Goal: Check status: Check status

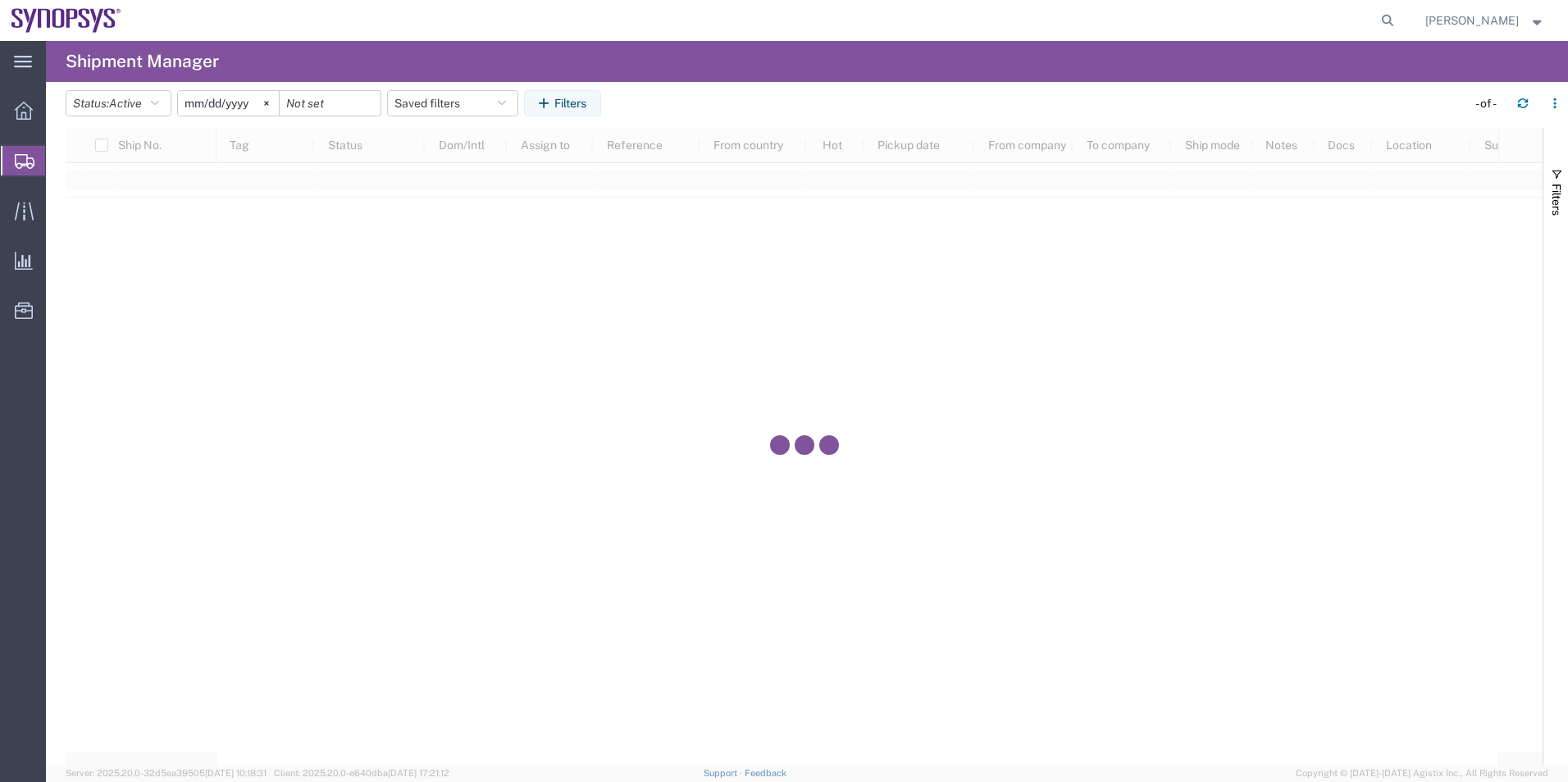
click at [275, 633] on div "Ship No. Tag Status Dom/Intl Assign to Reference From country Hot Pickup date F…" at bounding box center [804, 447] width 1477 height 638
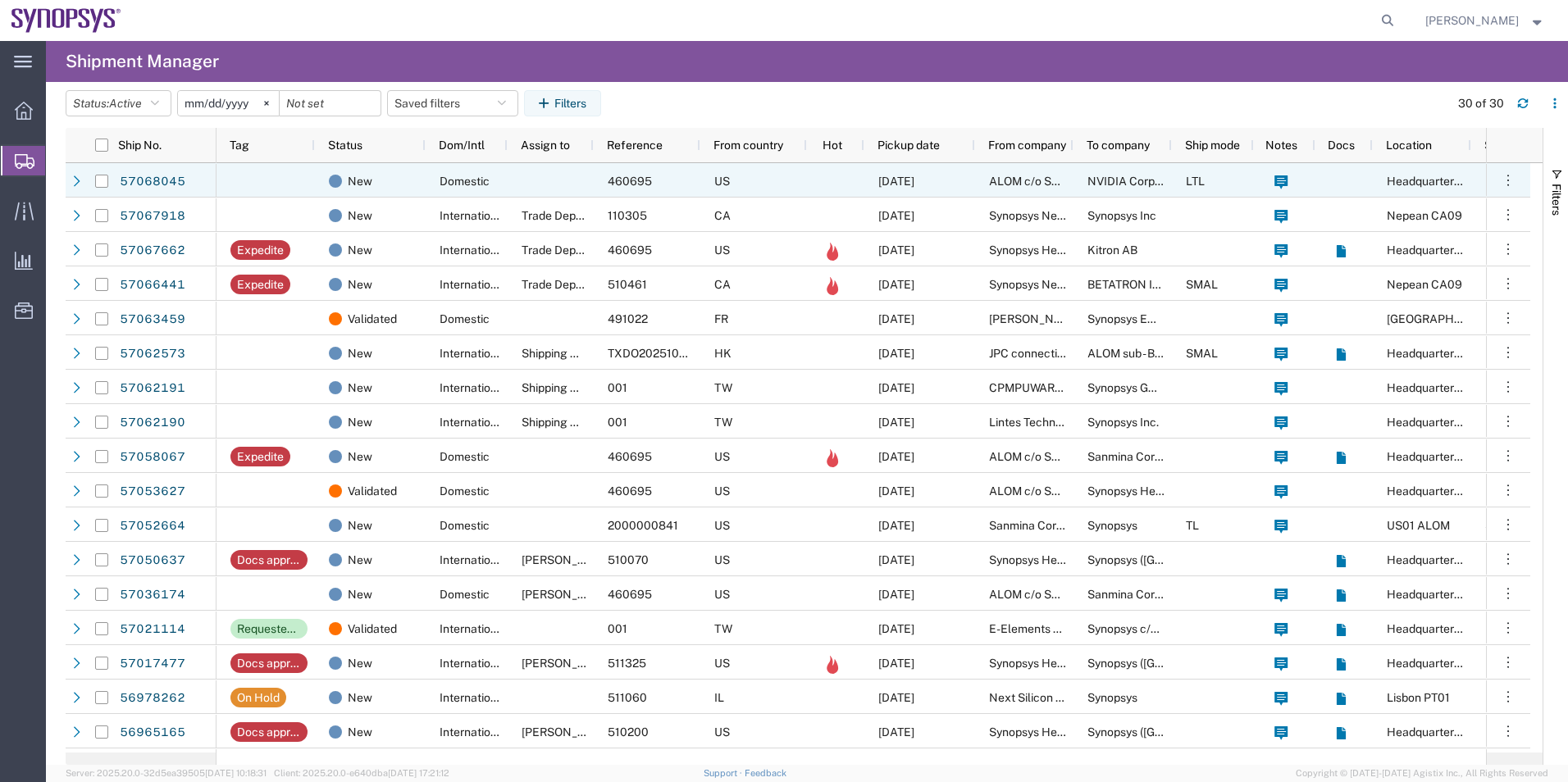
click at [423, 169] on div "New" at bounding box center [370, 180] width 111 height 35
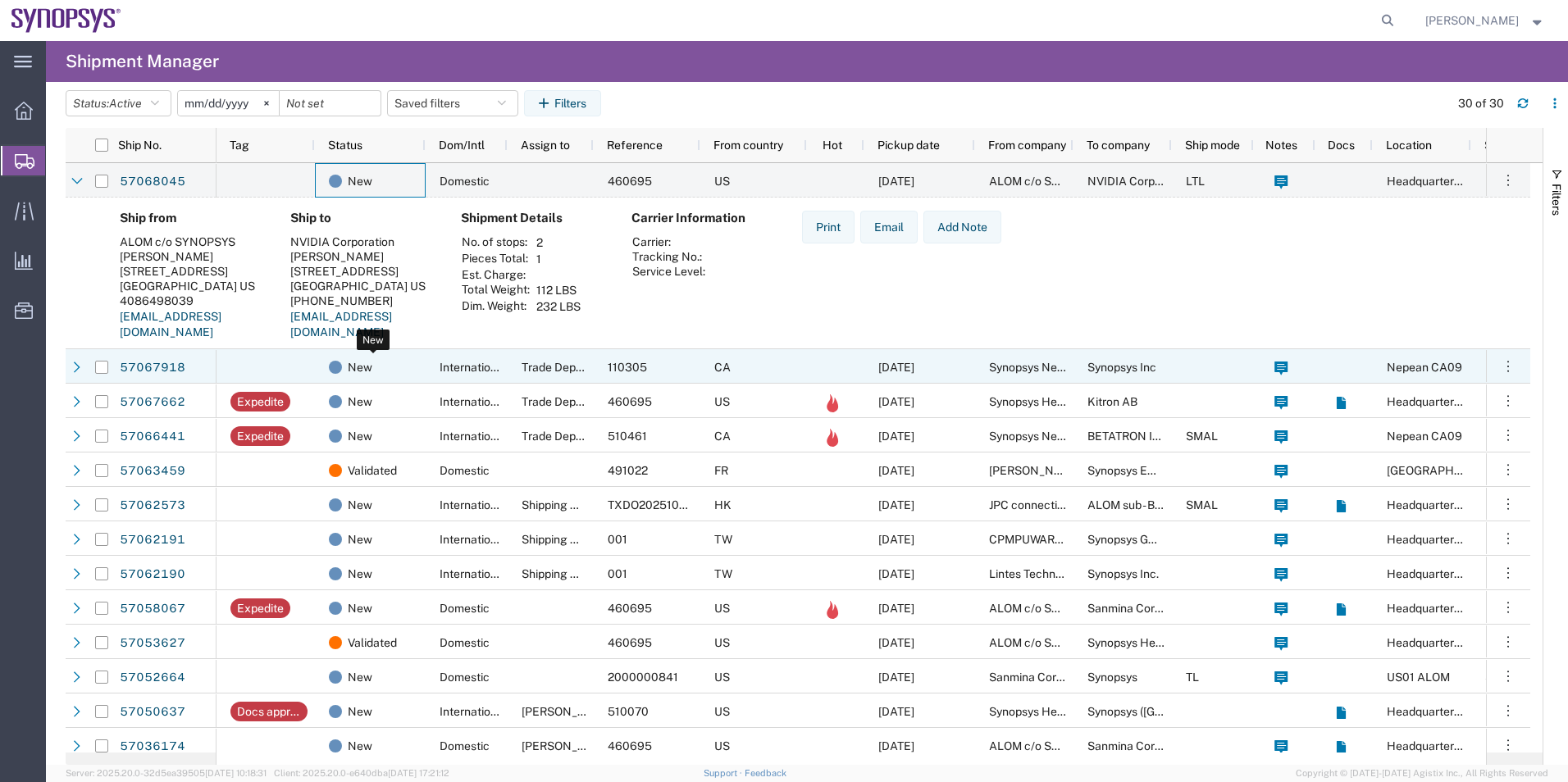
click at [405, 373] on div "New" at bounding box center [374, 368] width 90 height 35
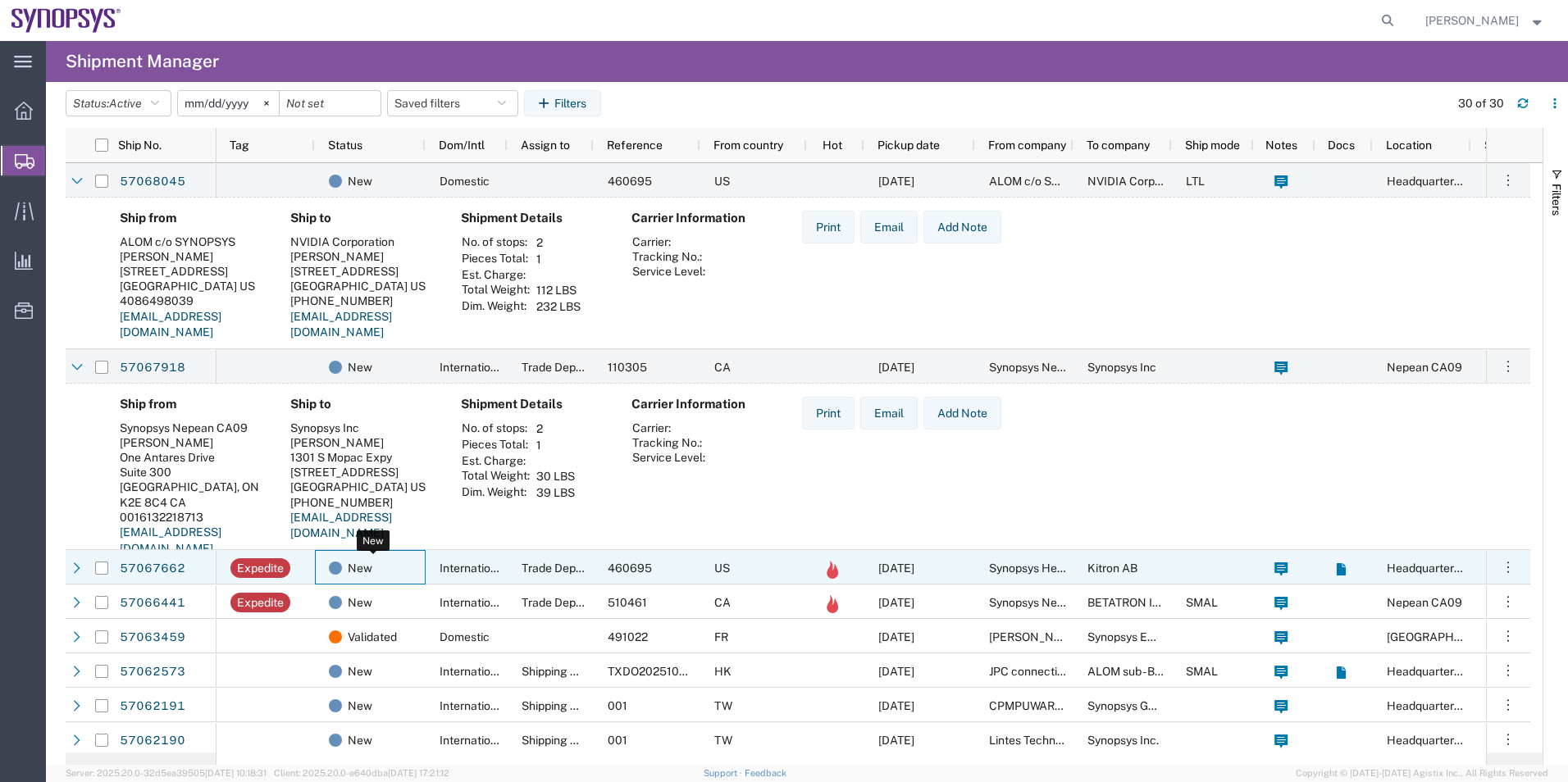
click at [402, 577] on div "New" at bounding box center [374, 568] width 90 height 35
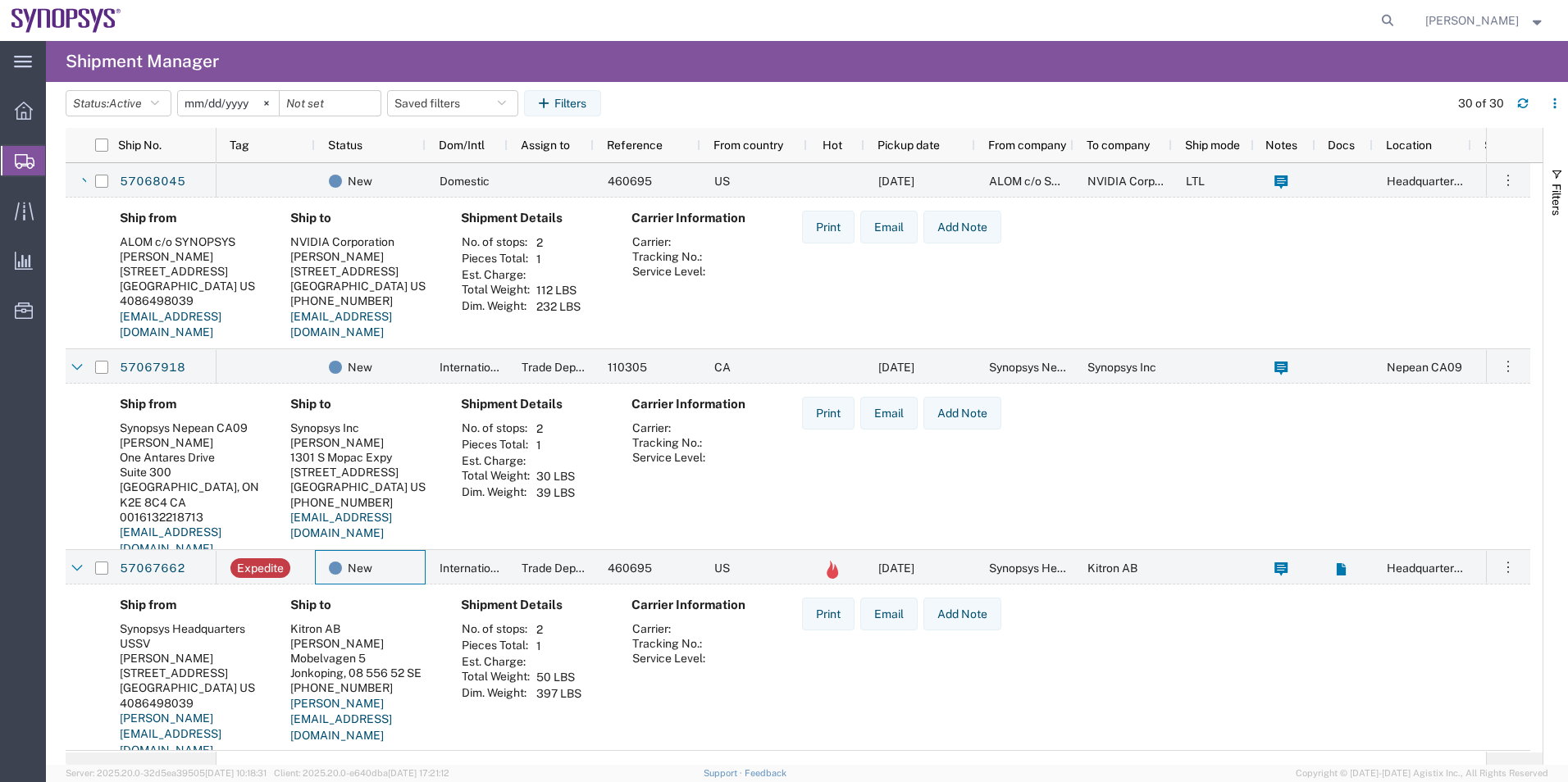
scroll to position [82, 0]
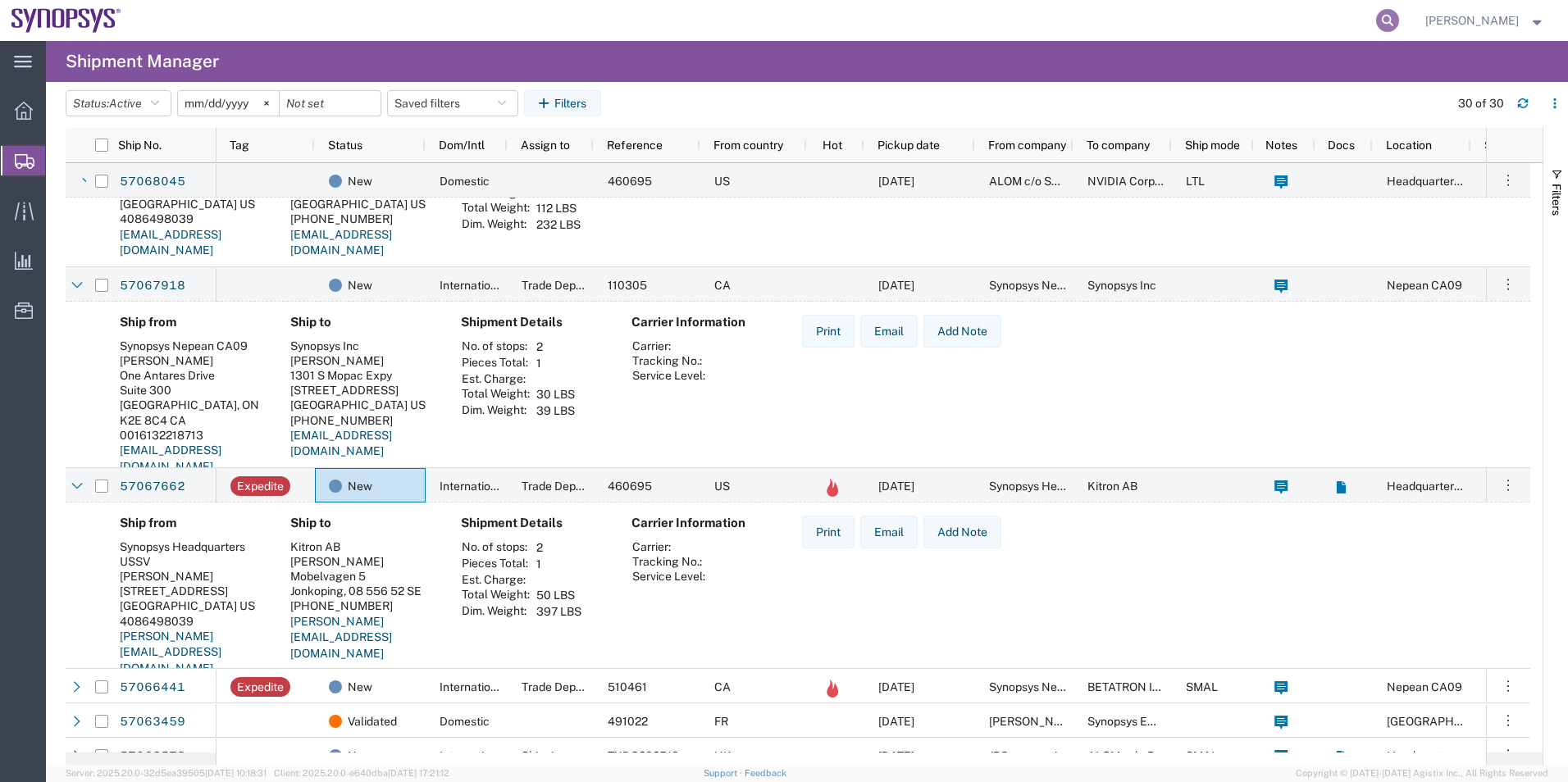
click at [1390, 25] on icon at bounding box center [1388, 20] width 23 height 23
click at [1048, 19] on input "search" at bounding box center [1127, 20] width 499 height 39
paste input "57067849"
type input "57067849"
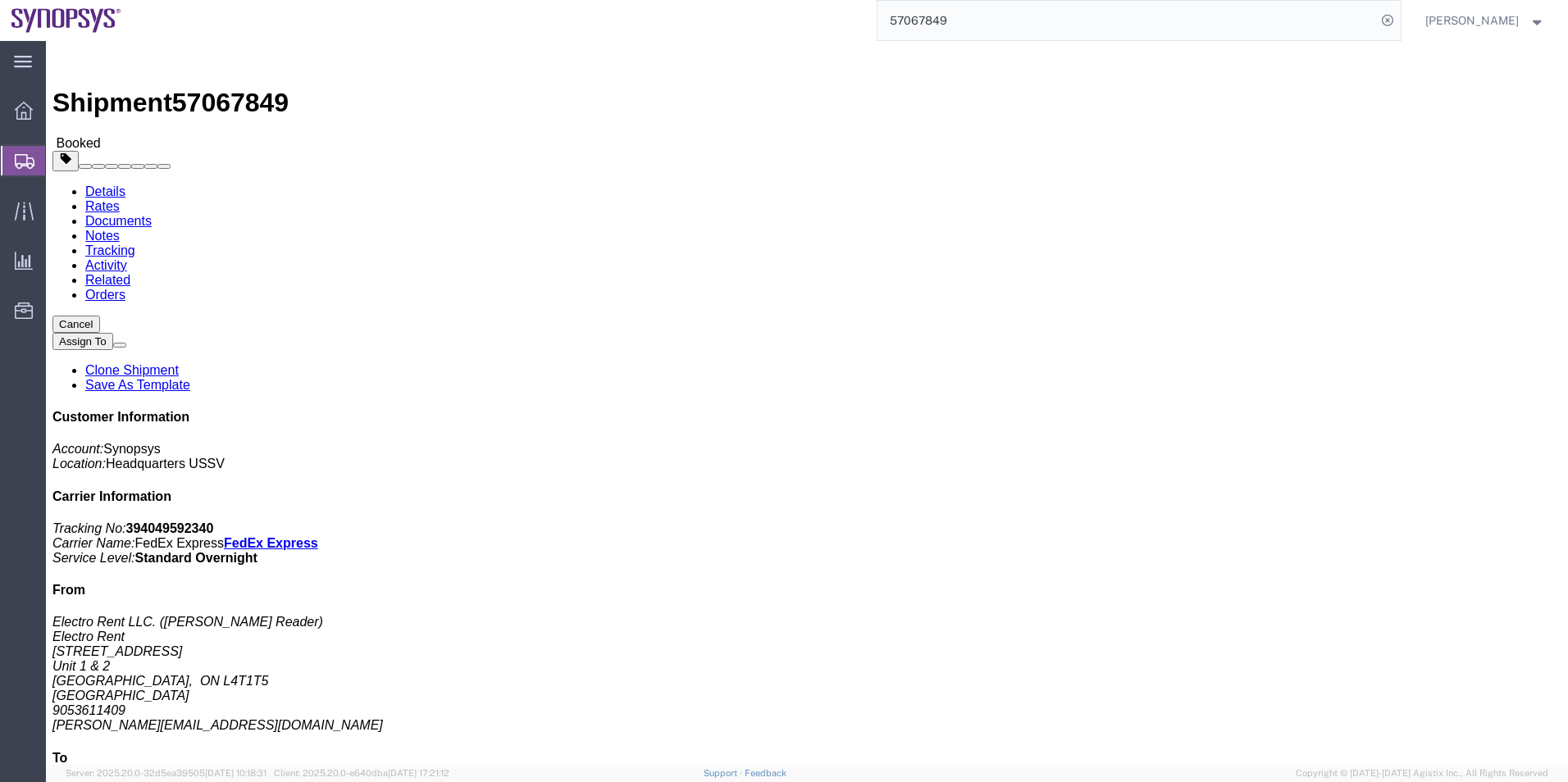
click at [0, 0] on span "Shipment Manager" at bounding box center [0, 0] width 0 height 0
